Goal: Information Seeking & Learning: Learn about a topic

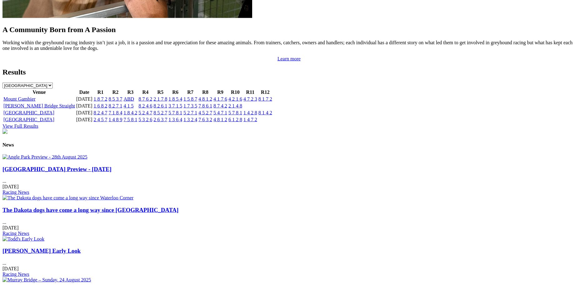
scroll to position [688, 0]
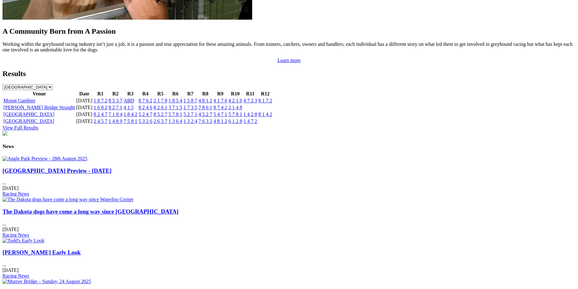
click at [111, 174] on link "[GEOGRAPHIC_DATA] Preview - [DATE]" at bounding box center [56, 171] width 109 height 7
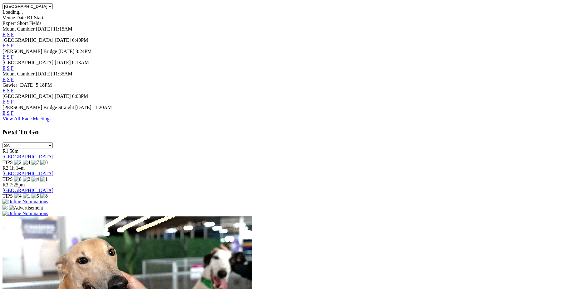
scroll to position [215, 0]
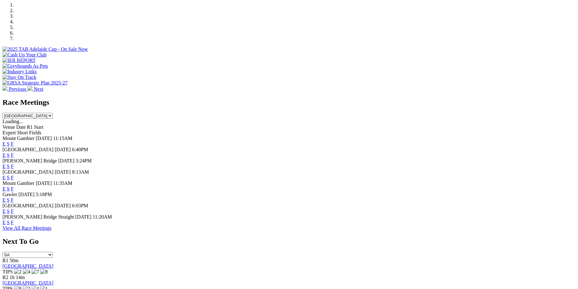
click at [14, 153] on link "F" at bounding box center [12, 155] width 3 height 5
